Goal: Transaction & Acquisition: Purchase product/service

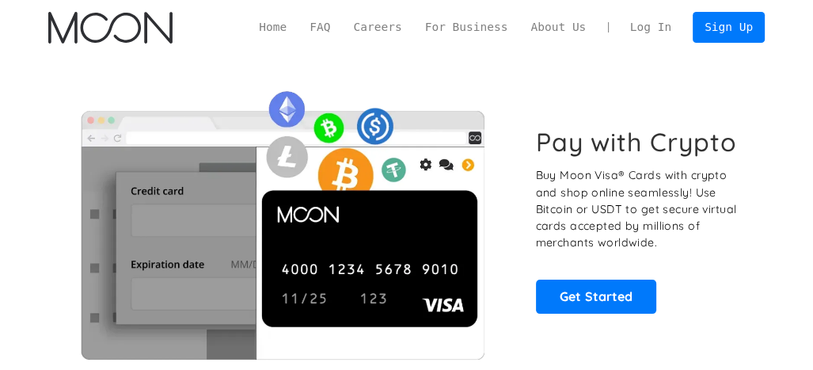
click at [666, 27] on link "Log In" at bounding box center [651, 28] width 64 height 30
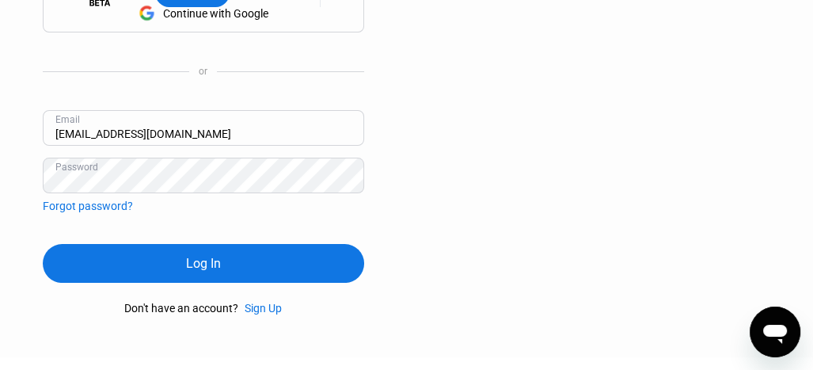
scroll to position [51, 0]
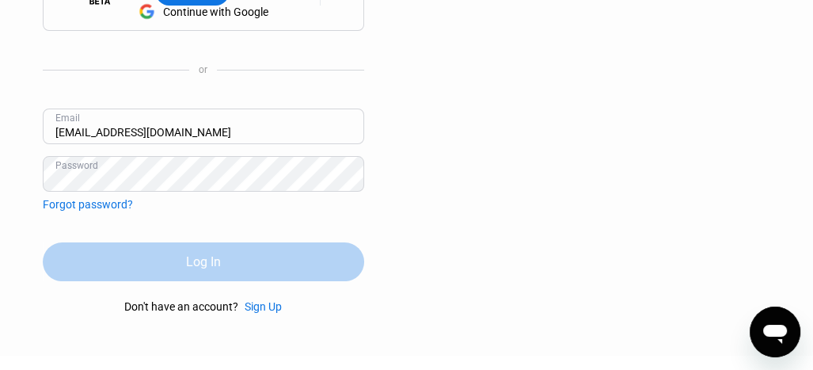
click at [223, 265] on div "Log In" at bounding box center [204, 261] width 322 height 39
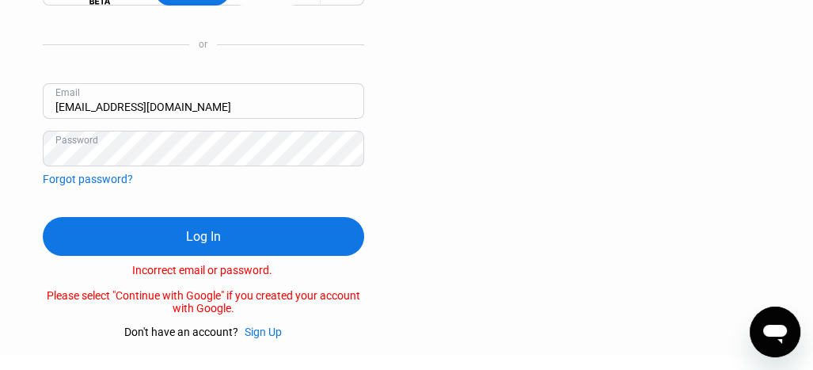
click at [93, 102] on input "[EMAIL_ADDRESS][DOMAIN_NAME]" at bounding box center [204, 101] width 322 height 36
type input "[EMAIL_ADDRESS][DOMAIN_NAME]"
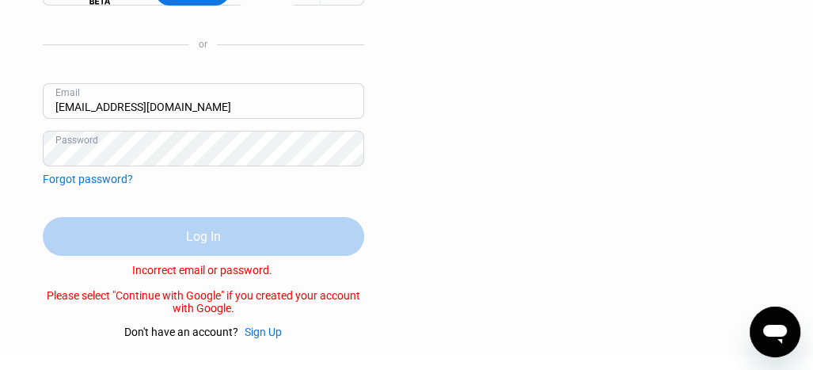
click at [187, 230] on div "Log In" at bounding box center [203, 236] width 35 height 17
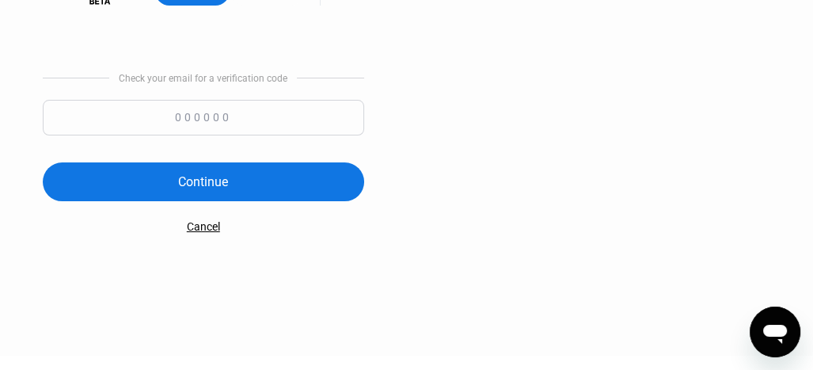
click at [191, 118] on input at bounding box center [204, 118] width 322 height 36
type input "816227"
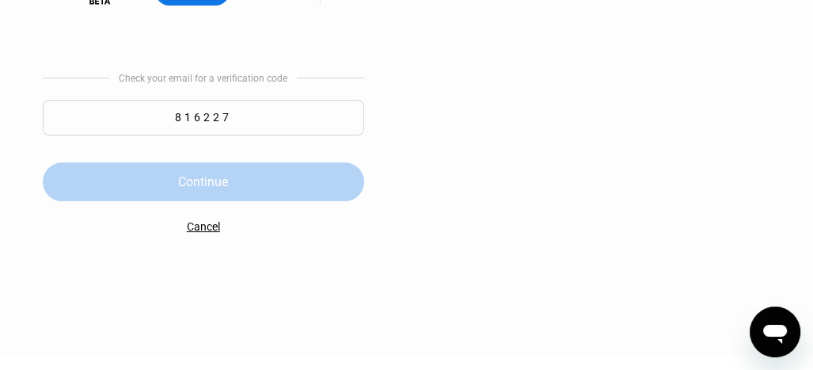
click at [204, 180] on div "Continue" at bounding box center [203, 181] width 50 height 17
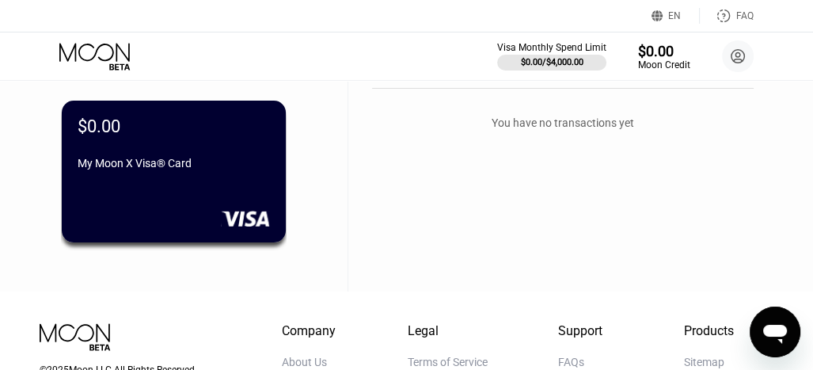
scroll to position [116, 0]
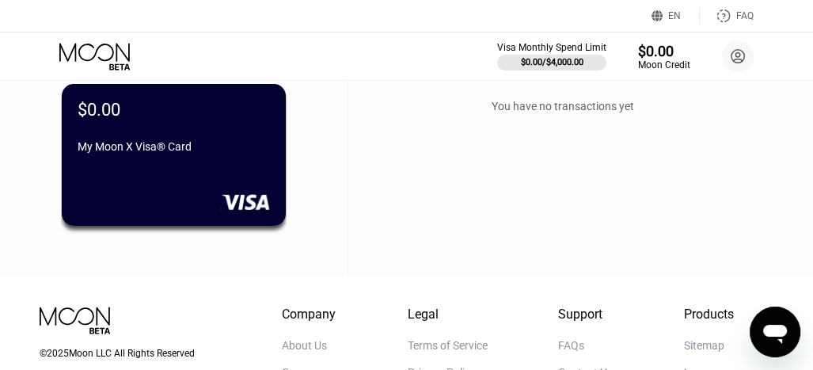
drag, startPoint x: 809, startPoint y: 177, endPoint x: 806, endPoint y: 200, distance: 23.2
click at [809, 182] on div "Cards New Card Active $0.00 My Moon X Visa® Card Activity Export Transaction De…" at bounding box center [406, 120] width 813 height 310
click at [806, 205] on div "Cards New Card Active $0.00 My Moon X Visa® Card Activity Export Transaction De…" at bounding box center [406, 120] width 813 height 310
click at [806, 118] on div "Cards New Card Active $0.00 My Moon X Visa® Card Activity Export Transaction De…" at bounding box center [406, 120] width 813 height 310
drag, startPoint x: 806, startPoint y: 92, endPoint x: 807, endPoint y: 10, distance: 81.6
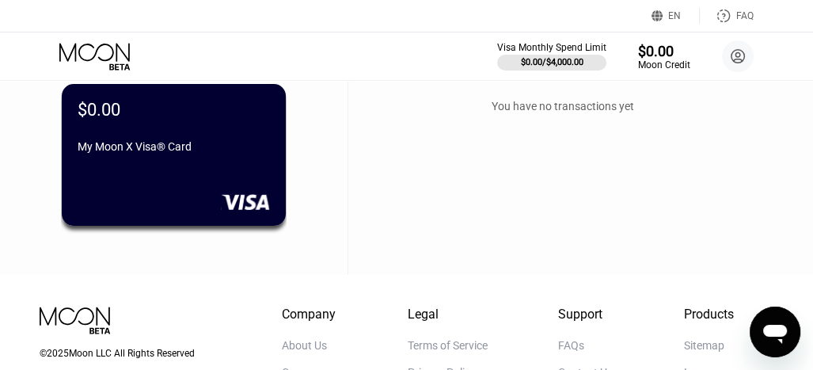
click at [807, 10] on div "EN Language English Save FAQ Visa Monthly Spend Limit $0.00 / $4,000.00 $0.00 M…" at bounding box center [406, 69] width 813 height 370
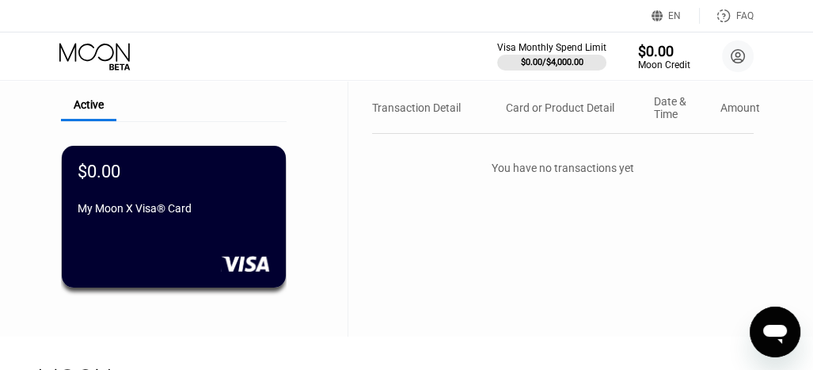
scroll to position [0, 0]
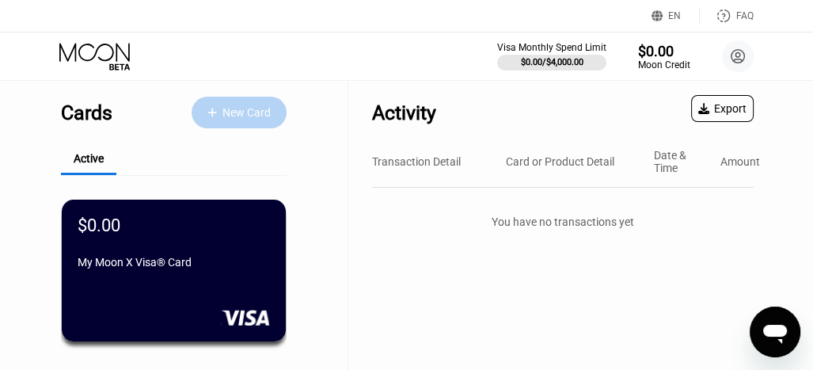
click at [238, 110] on div "New Card" at bounding box center [247, 112] width 48 height 13
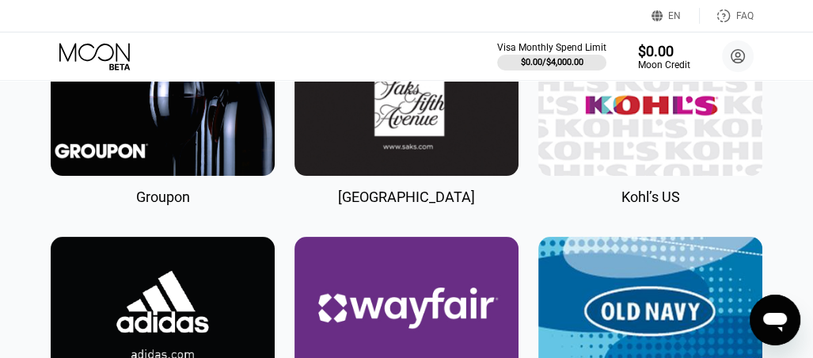
scroll to position [4123, 0]
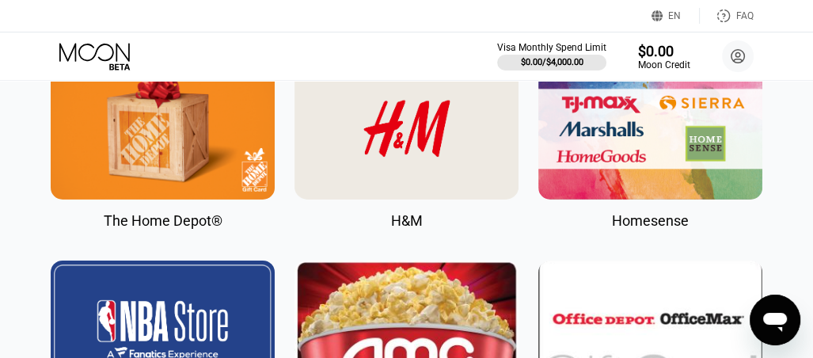
drag, startPoint x: 816, startPoint y: 174, endPoint x: 439, endPoint y: 51, distance: 396.8
click at [439, 51] on div "Visa Monthly Spend Limit $0.00 / $4,000.00 $0.00 Moon Credit Linn Oo [EMAIL_ADD…" at bounding box center [406, 56] width 813 height 48
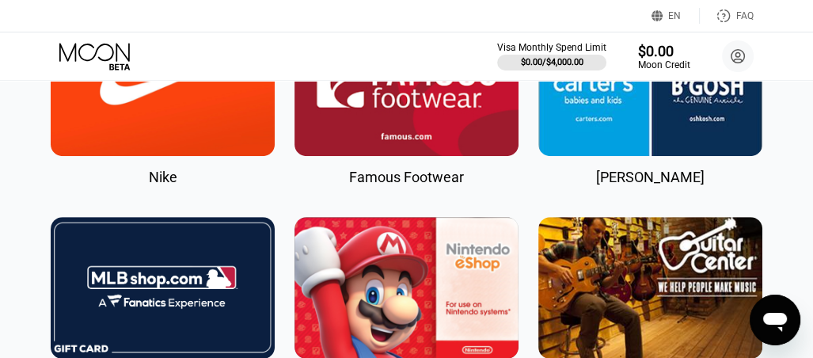
scroll to position [0, 0]
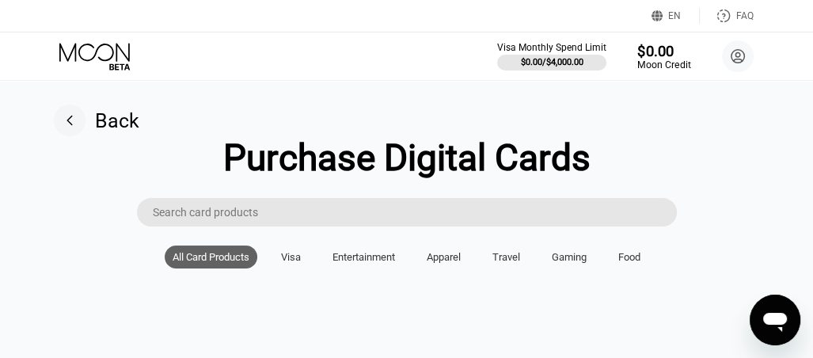
click at [654, 64] on div "Moon Credit" at bounding box center [664, 64] width 53 height 11
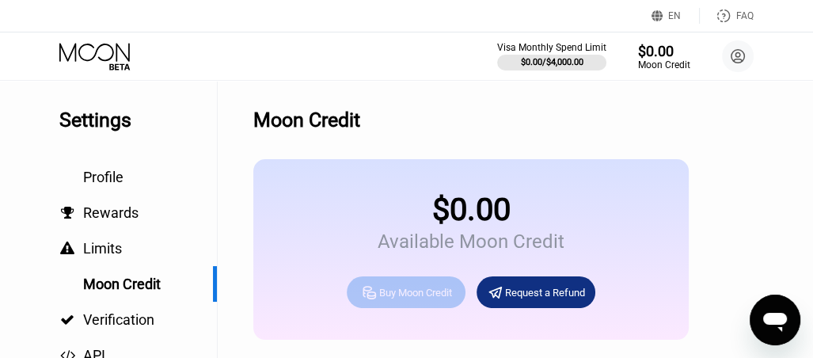
click at [420, 299] on div "Buy Moon Credit" at bounding box center [415, 292] width 73 height 13
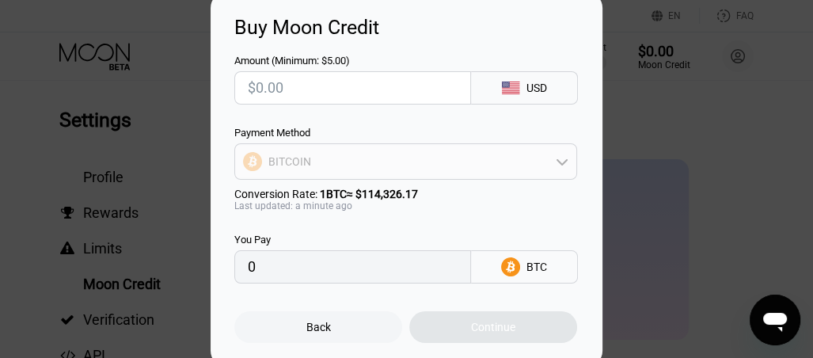
click at [566, 158] on icon at bounding box center [562, 161] width 13 height 13
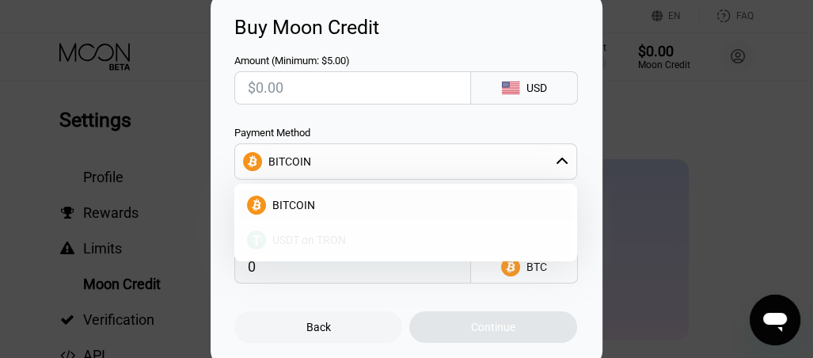
click at [330, 239] on span "USDT on TRON" at bounding box center [309, 240] width 74 height 13
type input "0.00"
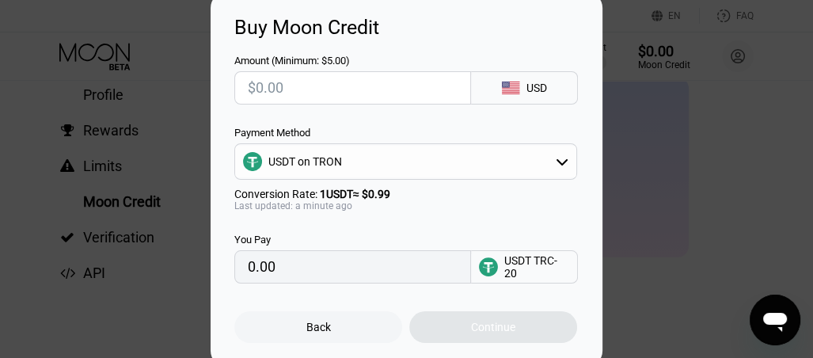
scroll to position [83, 0]
click at [284, 275] on input "0.00" at bounding box center [353, 267] width 210 height 32
click at [259, 275] on input "0.00" at bounding box center [353, 267] width 210 height 32
click at [274, 90] on input "text" at bounding box center [353, 88] width 210 height 32
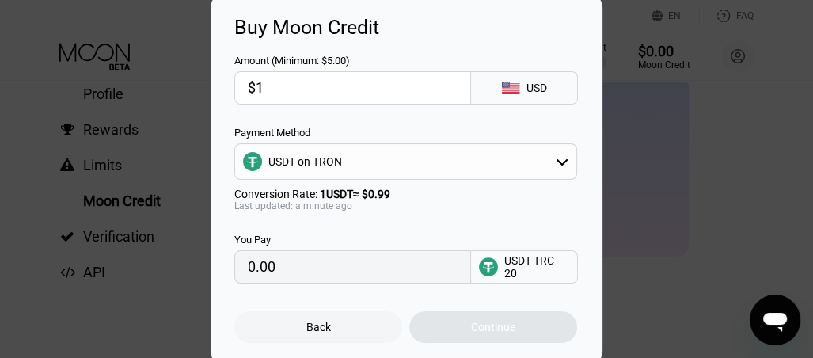
type input "$10"
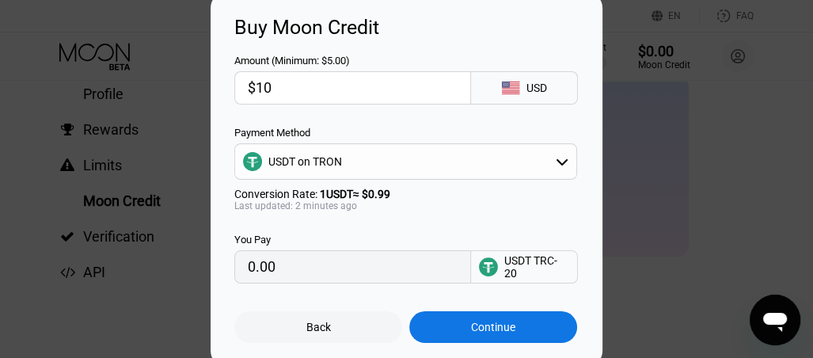
type input "10.10"
type input "$10"
click at [558, 163] on icon at bounding box center [562, 161] width 13 height 13
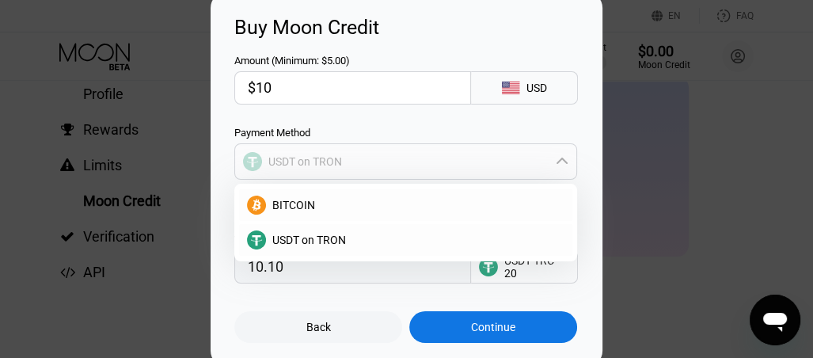
click at [558, 162] on icon at bounding box center [562, 161] width 11 height 6
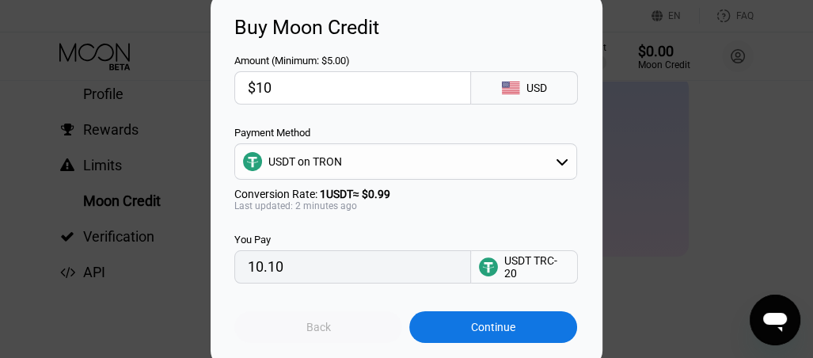
click at [313, 333] on div "Back" at bounding box center [319, 327] width 25 height 13
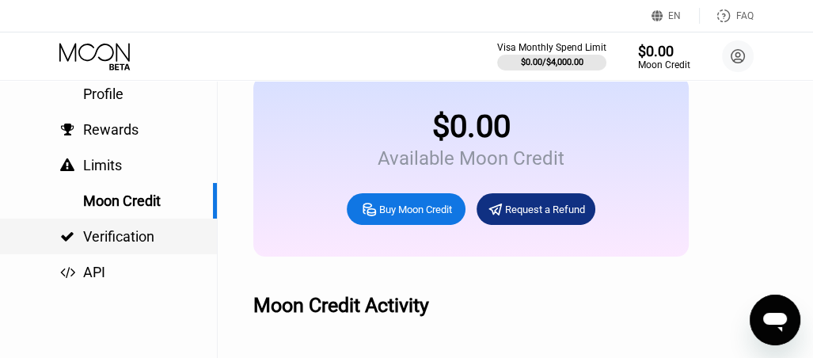
click at [131, 243] on span "Verification" at bounding box center [118, 236] width 71 height 17
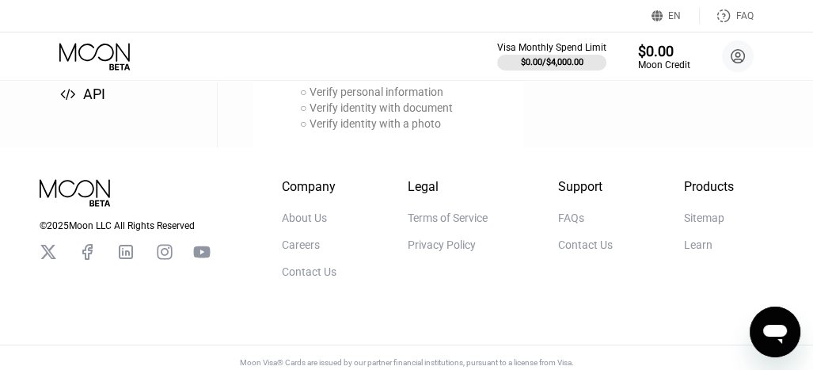
scroll to position [265, 0]
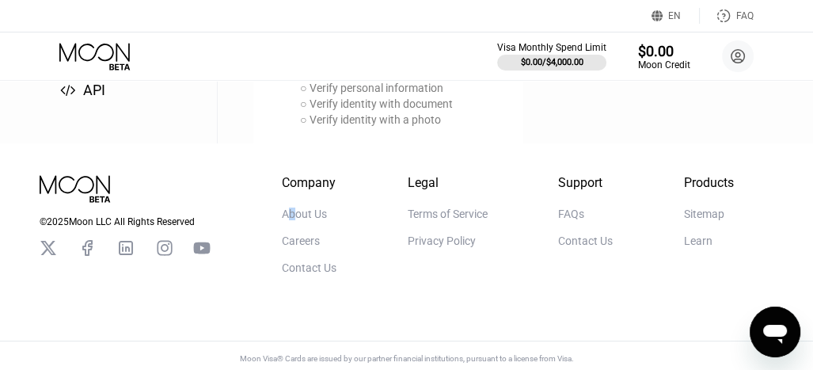
click at [292, 220] on div "About Us" at bounding box center [304, 214] width 45 height 13
click at [302, 220] on div "About Us" at bounding box center [304, 214] width 45 height 13
